Goal: Task Accomplishment & Management: Manage account settings

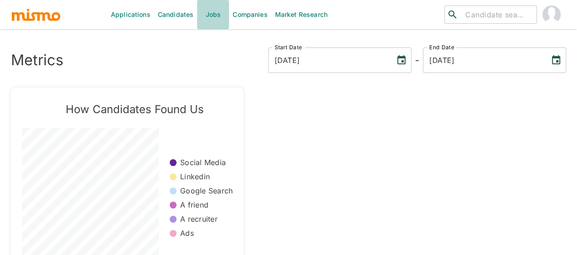
click at [214, 16] on link "Jobs" at bounding box center [213, 14] width 32 height 29
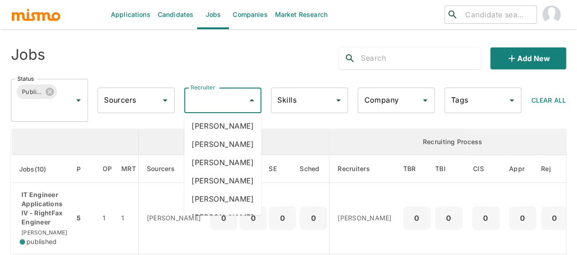
click at [219, 103] on input "Recruiter" at bounding box center [216, 100] width 55 height 17
type input "mai"
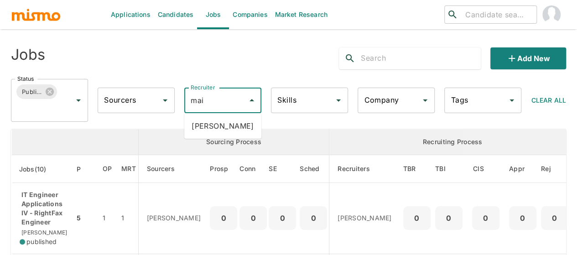
click at [217, 124] on li "Maia Reyes" at bounding box center [222, 126] width 77 height 18
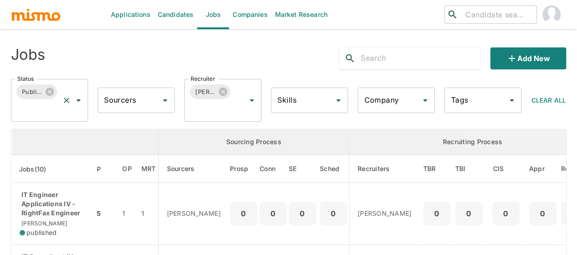
click at [79, 101] on icon "Open" at bounding box center [78, 100] width 11 height 11
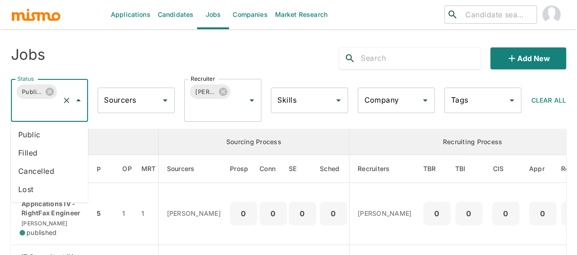
click at [35, 130] on li "Public" at bounding box center [49, 135] width 77 height 18
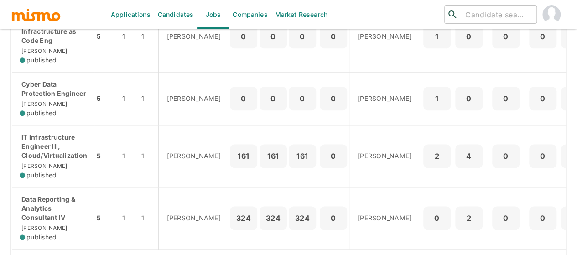
scroll to position [548, 0]
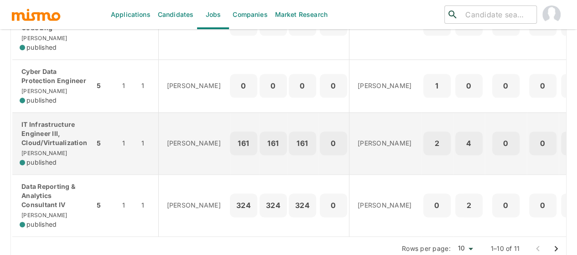
click at [34, 147] on p "IT Infrastructure Engineer III, Cloud/Virtualization" at bounding box center [54, 133] width 68 height 27
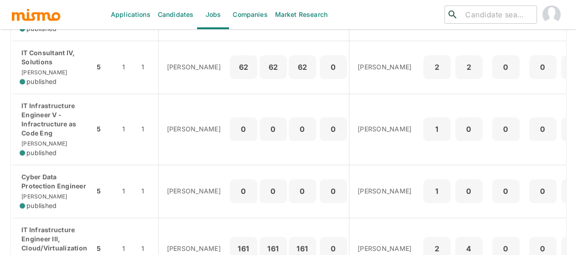
scroll to position [502, 0]
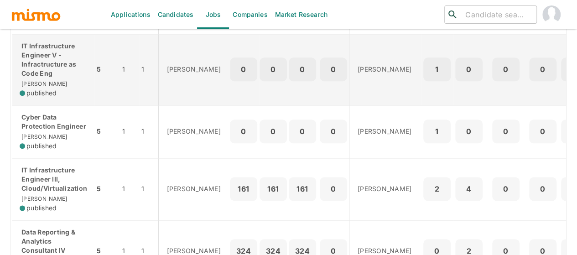
click at [26, 74] on p "IT Infrastructure Engineer V - Infractructure as Code Eng" at bounding box center [54, 60] width 68 height 37
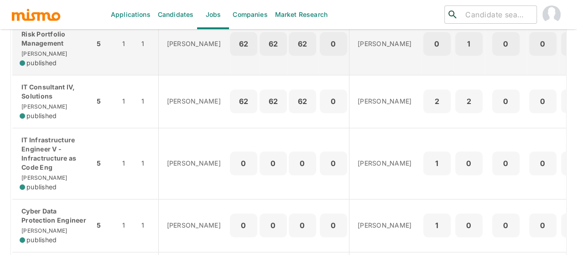
scroll to position [411, 0]
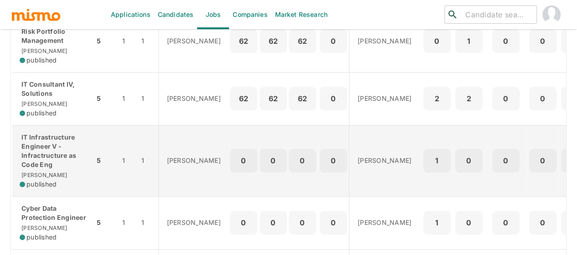
click at [48, 169] on p "IT Infrastructure Engineer V - Infractructure as Code Eng" at bounding box center [54, 151] width 68 height 37
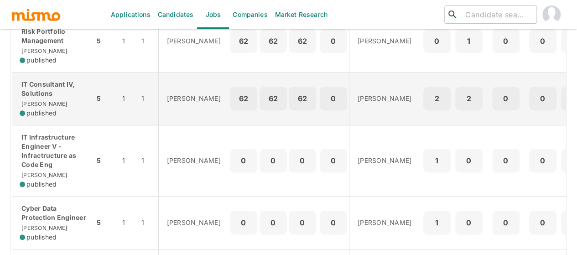
click at [51, 113] on div "IT Consultant IV, Solutions Kaiser published" at bounding box center [54, 99] width 68 height 38
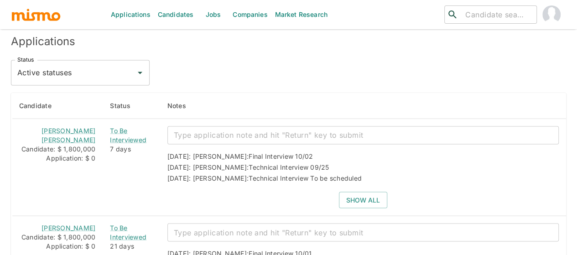
scroll to position [713, 0]
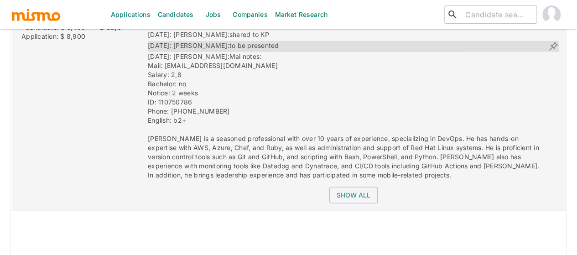
scroll to position [1027, 0]
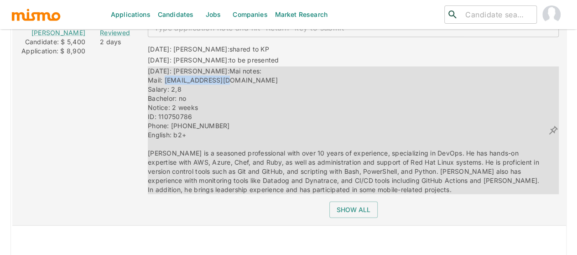
drag, startPoint x: 217, startPoint y: 78, endPoint x: 153, endPoint y: 76, distance: 64.4
click at [153, 76] on div "09/25/2025: Kaiser: Mai notes: Mail: mitsucr@gmail.com Salary: 2,8 Bachelor: no…" at bounding box center [348, 131] width 400 height 128
copy span "mitsucr@gmail.com"
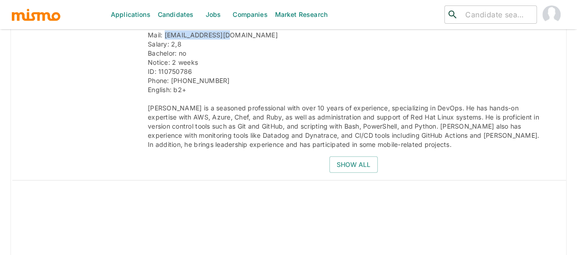
scroll to position [1073, 0]
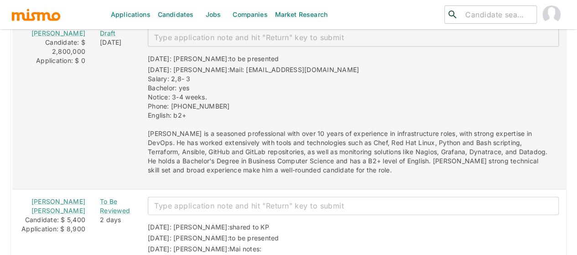
scroll to position [876, 0]
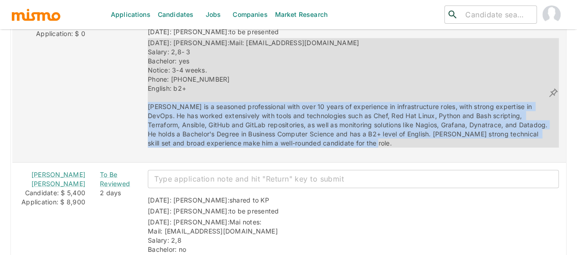
drag, startPoint x: 349, startPoint y: 137, endPoint x: 136, endPoint y: 103, distance: 215.1
click at [148, 103] on div "10/01/2025: Kaiser: Mail: alonso214@gmail.com Salary: 2,8- 3 Bachelor: yes Noti…" at bounding box center [348, 93] width 400 height 110
copy span "Manuel is a seasoned professional with over 10 years of experience in infrastru…"
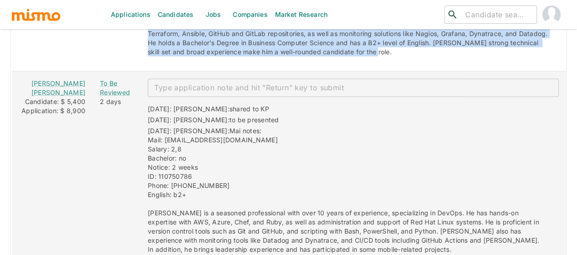
scroll to position [968, 0]
click at [108, 86] on div "To Be Reviewed" at bounding box center [116, 88] width 33 height 18
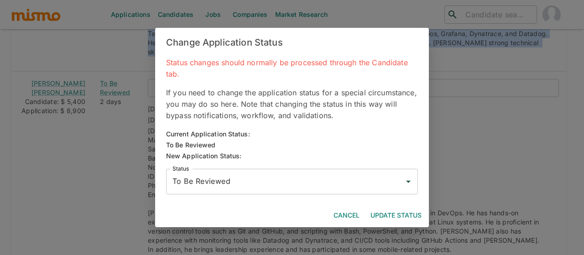
click at [217, 183] on input "To Be Reviewed" at bounding box center [285, 181] width 230 height 17
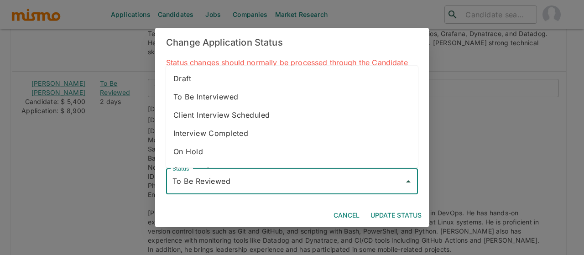
drag, startPoint x: 223, startPoint y: 100, endPoint x: 218, endPoint y: 104, distance: 6.1
click at [223, 99] on li "To Be Interviewed" at bounding box center [292, 97] width 252 height 18
type input "To Be Interviewed"
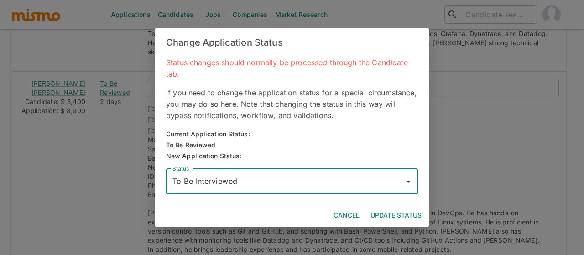
click at [394, 212] on button "Update Status" at bounding box center [396, 215] width 58 height 17
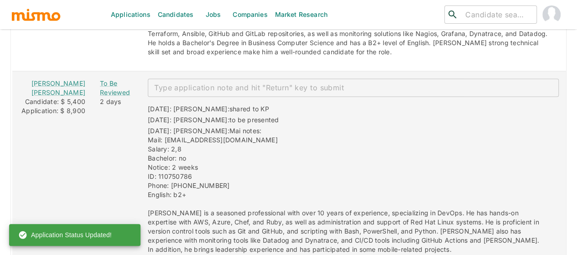
click at [169, 84] on textarea "enhanced table" at bounding box center [353, 88] width 398 height 10
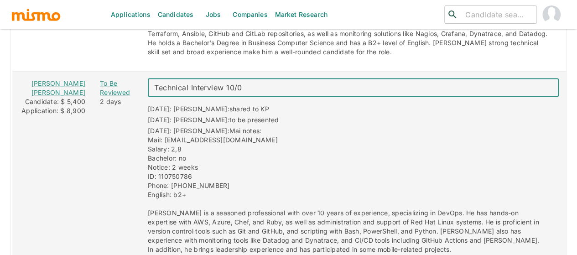
type textarea "Technical Interview 10/09"
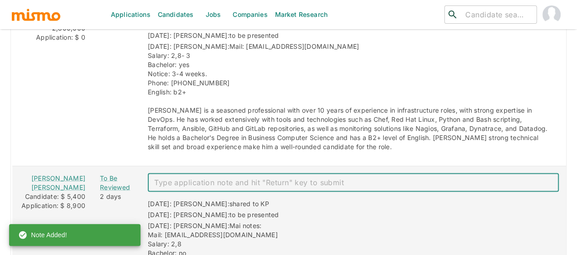
scroll to position [831, 0]
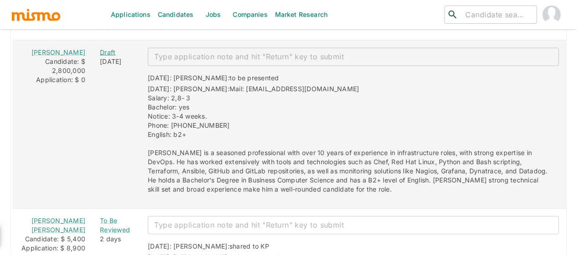
click at [100, 48] on div "Draft" at bounding box center [116, 51] width 33 height 9
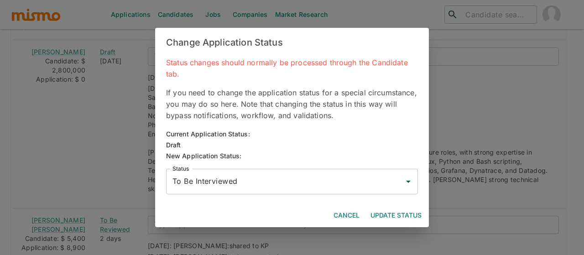
click at [219, 182] on input "To Be Interviewed" at bounding box center [285, 181] width 230 height 17
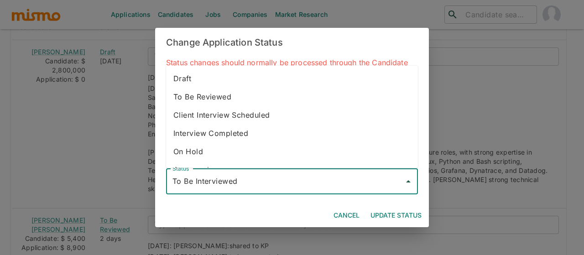
click at [234, 92] on li "To Be Reviewed" at bounding box center [292, 97] width 252 height 18
type input "To Be Reviewed"
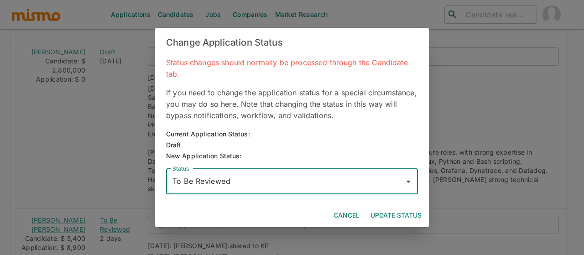
click at [383, 213] on button "Update Status" at bounding box center [396, 215] width 58 height 17
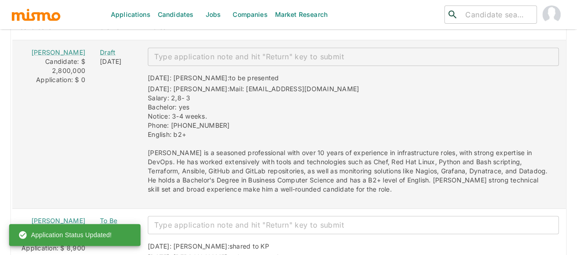
click at [154, 54] on textarea "enhanced table" at bounding box center [353, 56] width 398 height 10
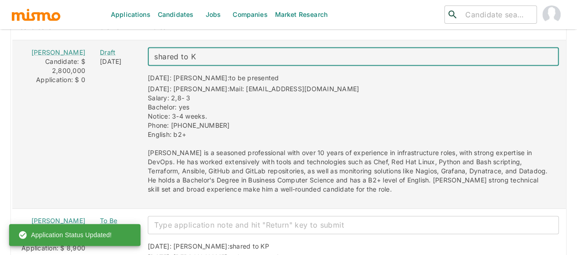
type textarea "shared to KP"
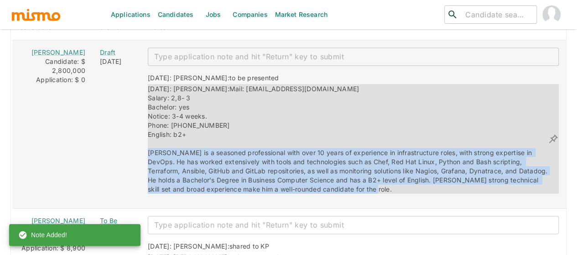
drag, startPoint x: 362, startPoint y: 182, endPoint x: 136, endPoint y: 147, distance: 228.7
click at [148, 147] on div "10/01/2025: Kaiser: Mail: alonso214@gmail.com Salary: 2,8- 3 Bachelor: yes Noti…" at bounding box center [348, 139] width 400 height 110
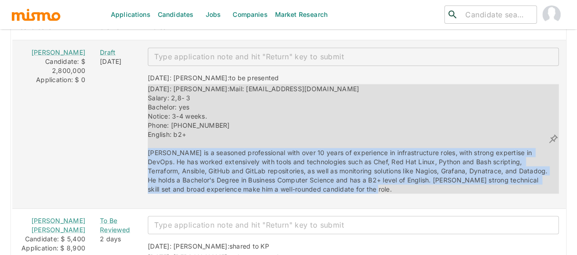
copy span "Manuel is a seasoned professional with over 10 years of experience in infrastru…"
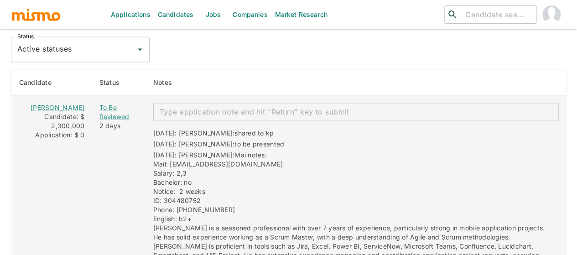
scroll to position [776, 0]
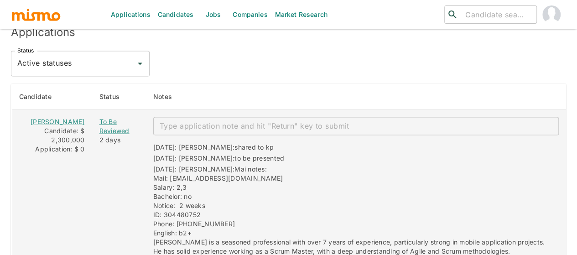
click at [99, 122] on div "To Be Reviewed" at bounding box center [118, 126] width 39 height 18
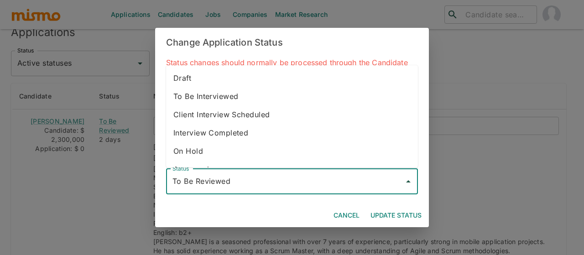
click at [215, 180] on input "To Be Reviewed" at bounding box center [285, 181] width 230 height 17
click at [215, 100] on li "To Be Interviewed" at bounding box center [292, 96] width 252 height 18
type input "To Be Interviewed"
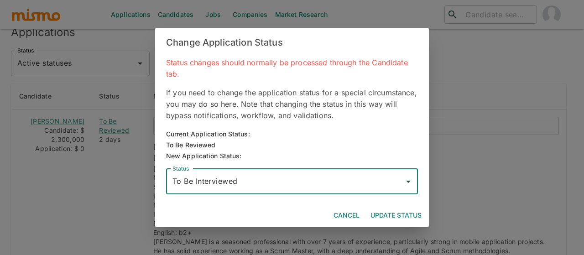
click at [395, 215] on button "Update Status" at bounding box center [396, 215] width 58 height 17
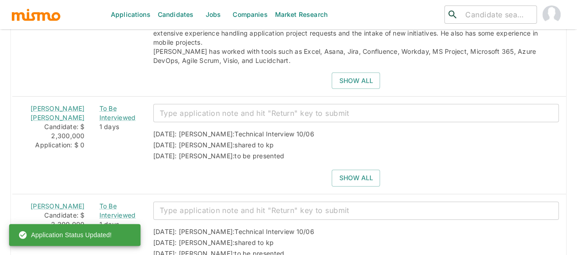
scroll to position [1415, 0]
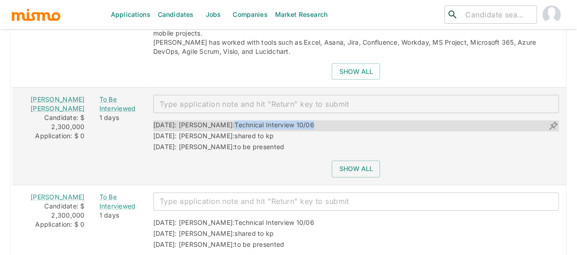
drag, startPoint x: 292, startPoint y: 100, endPoint x: 205, endPoint y: 99, distance: 86.7
click at [205, 120] on div "09/30/2025: Kaiser: Technical Interview 10/06" at bounding box center [356, 125] width 406 height 11
copy span "Technical Interview 10/06"
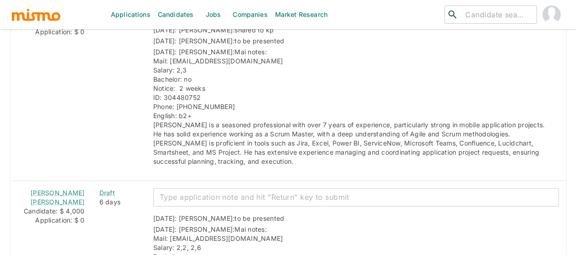
scroll to position [776, 0]
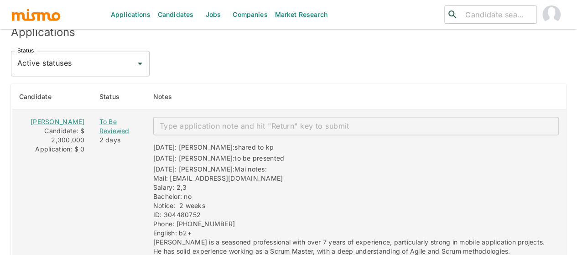
click at [183, 123] on textarea "enhanced table" at bounding box center [356, 125] width 393 height 10
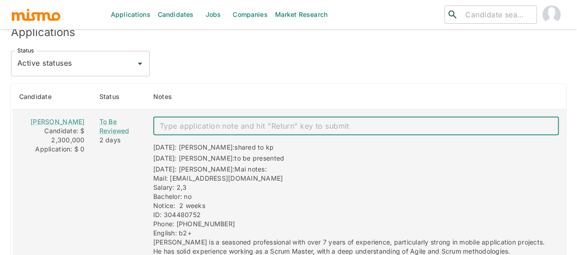
paste textarea "Technical Interview 10/06"
type textarea "Technical Interview 10/09"
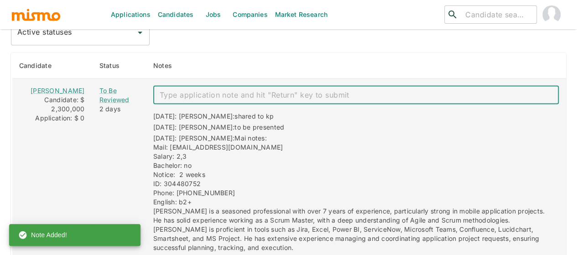
scroll to position [822, 0]
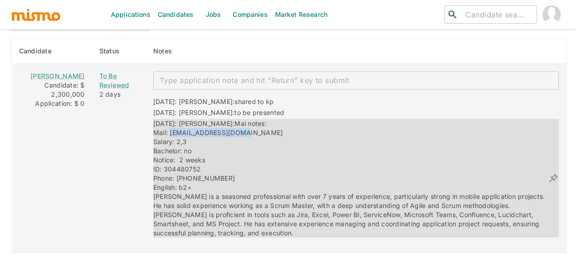
drag, startPoint x: 242, startPoint y: 128, endPoint x: 157, endPoint y: 127, distance: 85.8
click at [157, 127] on div "09/25/2025: Kaiser: Mai notes: Mail: josegagu10@gmail.com Salary: 2,3 Bachelor:…" at bounding box center [350, 178] width 395 height 119
copy span "josegagu10@gmail.com"
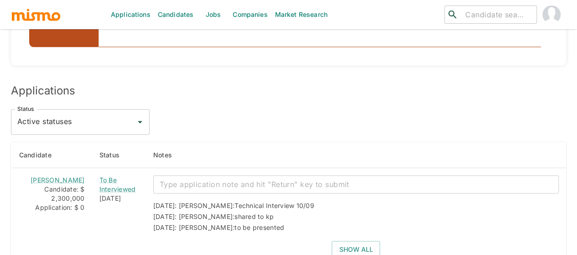
scroll to position [776, 0]
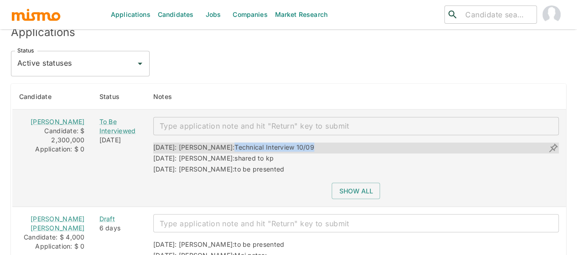
drag, startPoint x: 289, startPoint y: 145, endPoint x: 204, endPoint y: 137, distance: 86.1
click at [204, 142] on div "[DATE]: [PERSON_NAME]: Technical Interview 10/09" at bounding box center [356, 147] width 406 height 11
copy span "Technical Interview 10/09"
